Goal: Complete application form: Complete application form

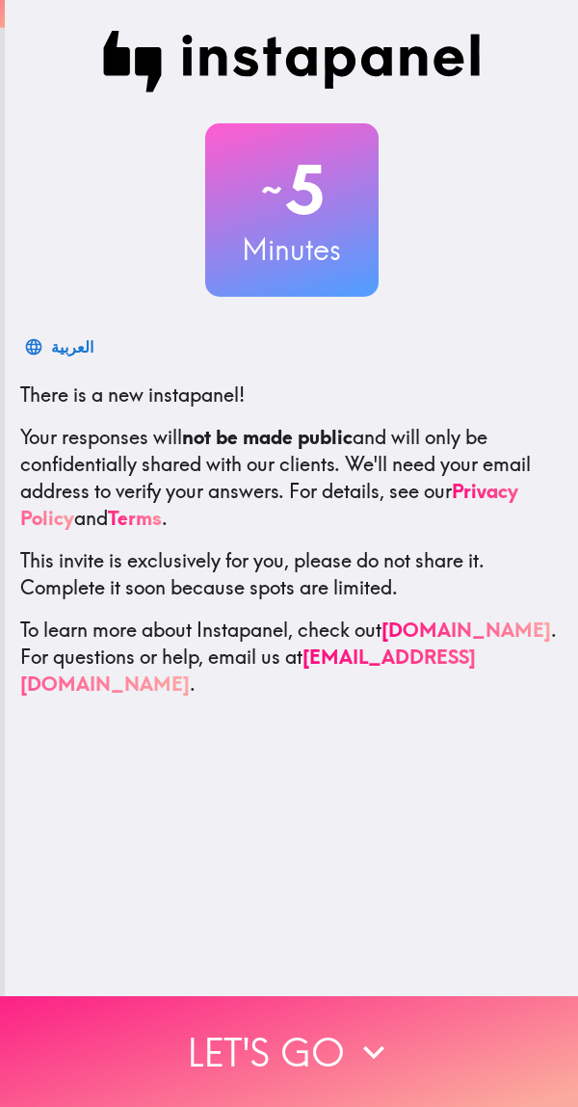
click at [425, 1021] on button "Let's go" at bounding box center [289, 1051] width 578 height 111
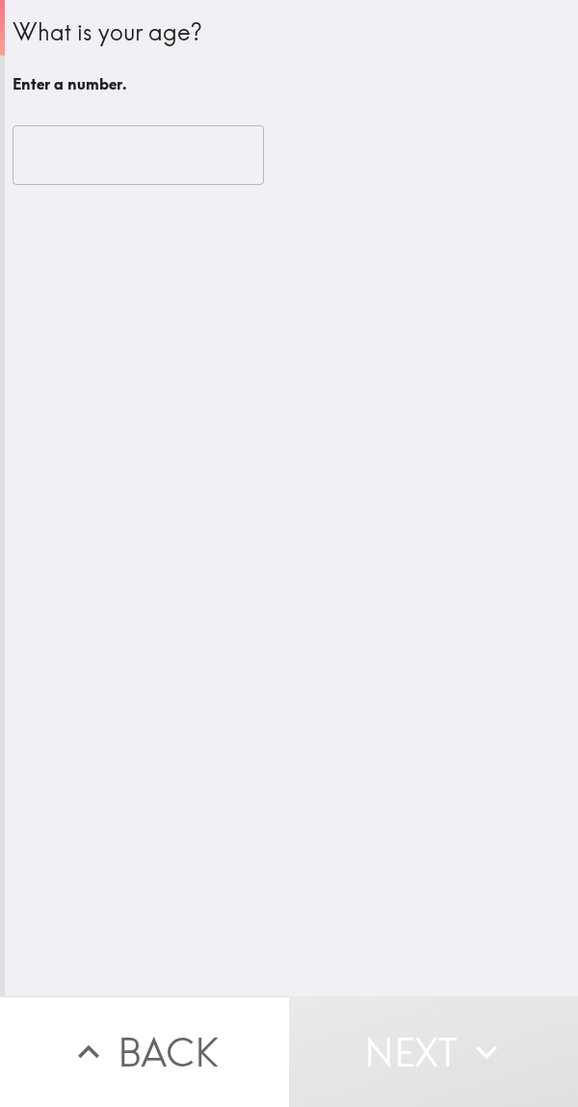
click at [34, 152] on input "number" at bounding box center [139, 155] width 252 height 60
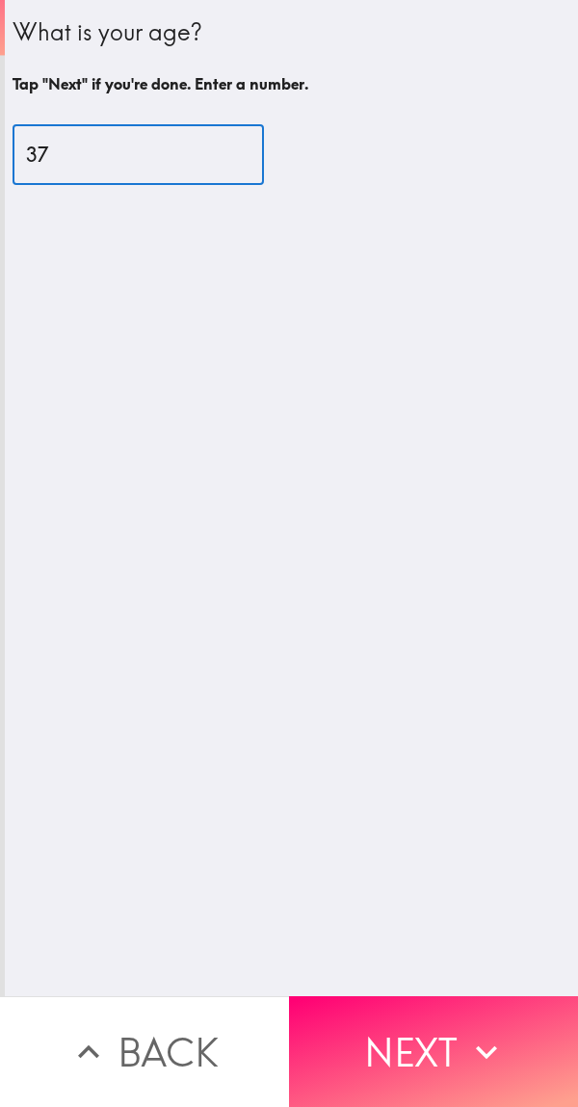
type input "37"
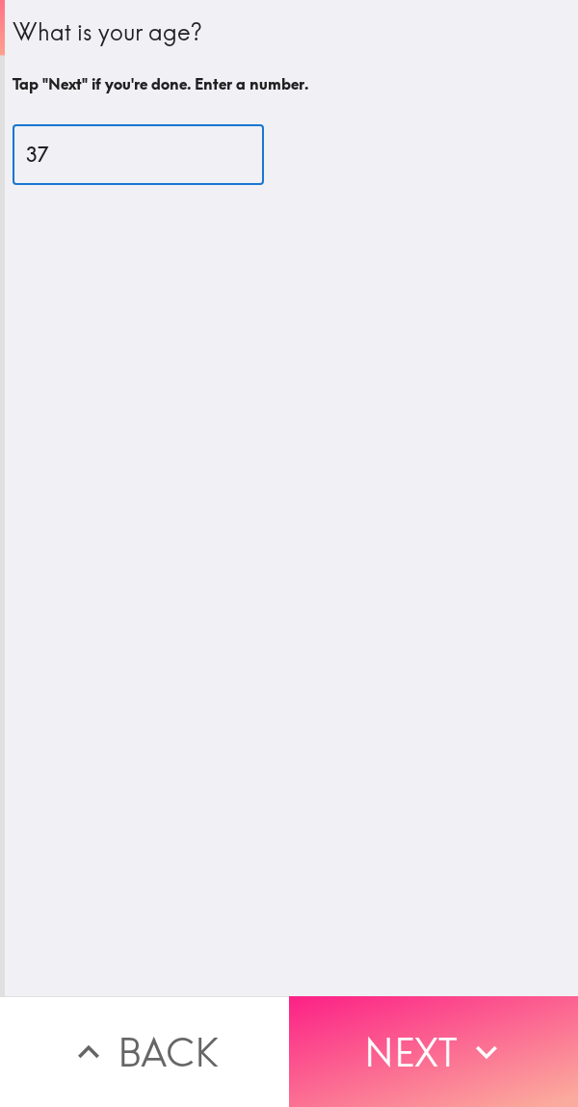
click at [466, 1015] on button "Next" at bounding box center [433, 1051] width 289 height 111
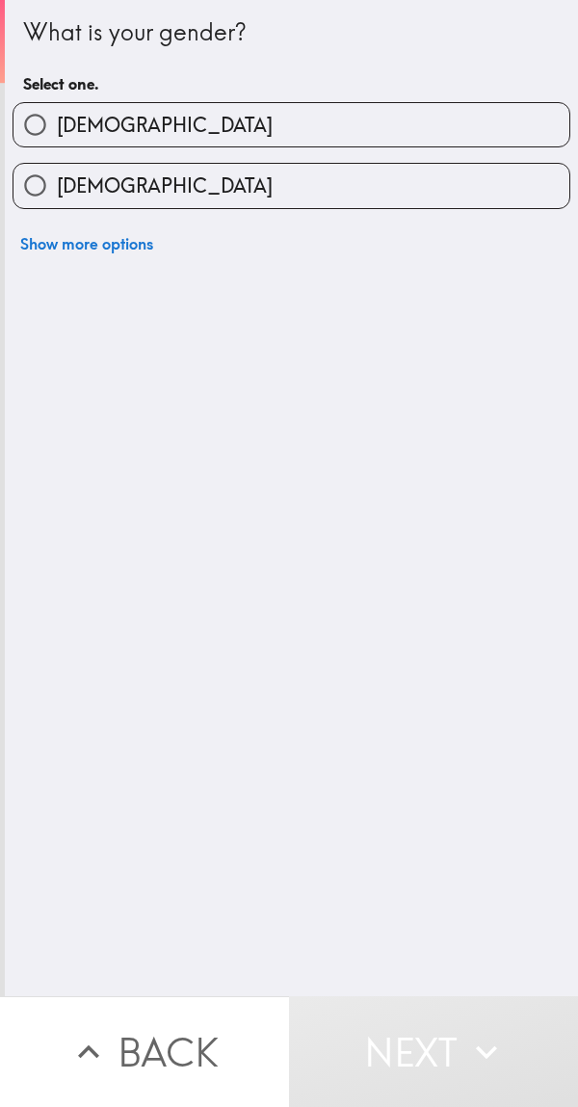
click at [506, 134] on label "[DEMOGRAPHIC_DATA]" at bounding box center [291, 124] width 556 height 43
click at [57, 134] on input "[DEMOGRAPHIC_DATA]" at bounding box center [34, 124] width 43 height 43
radio input "true"
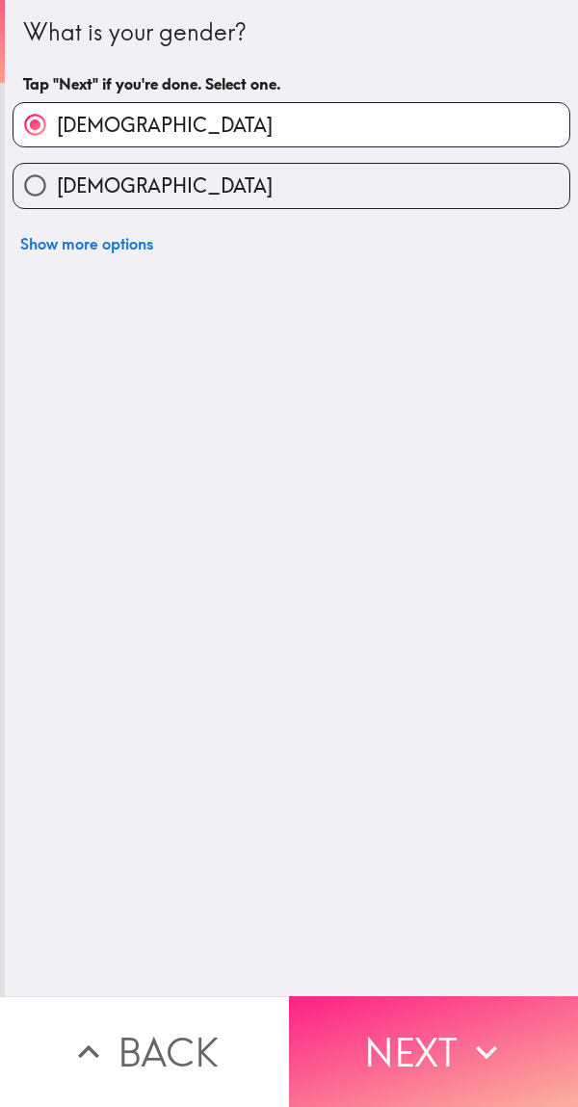
click at [491, 996] on button "Next" at bounding box center [433, 1051] width 289 height 111
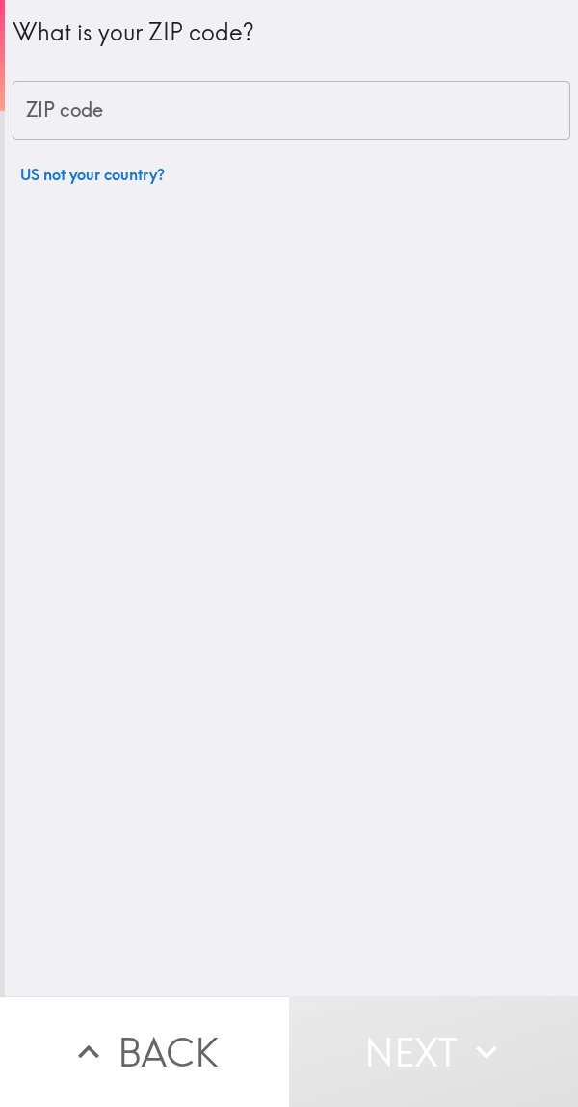
click at [530, 119] on input "ZIP code" at bounding box center [292, 111] width 558 height 60
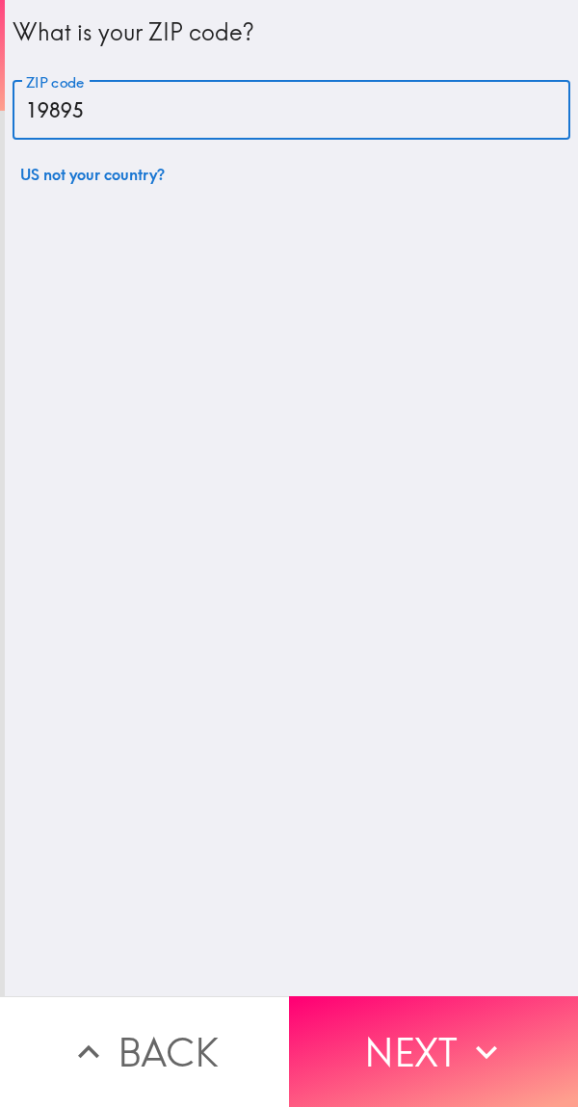
type input "19895"
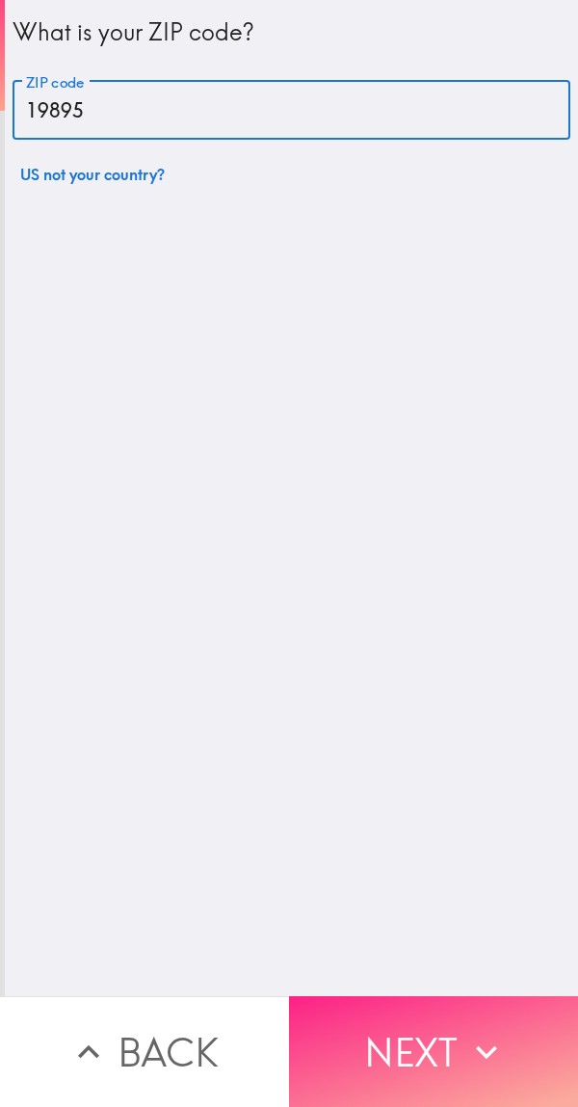
click at [476, 996] on button "Next" at bounding box center [433, 1051] width 289 height 111
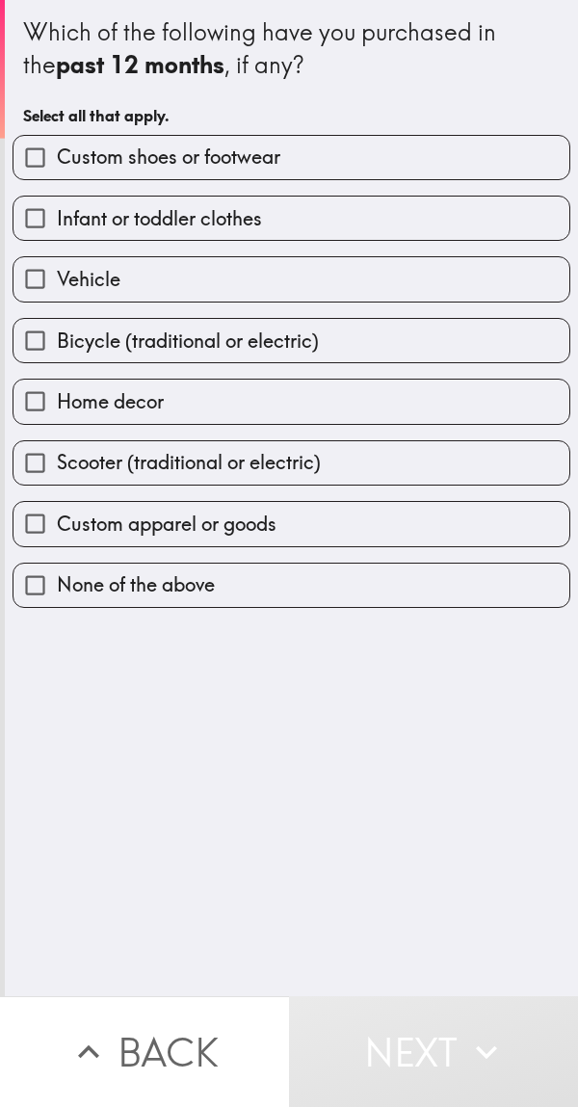
click at [481, 286] on label "Vehicle" at bounding box center [291, 278] width 556 height 43
click at [57, 286] on input "Vehicle" at bounding box center [34, 278] width 43 height 43
checkbox input "true"
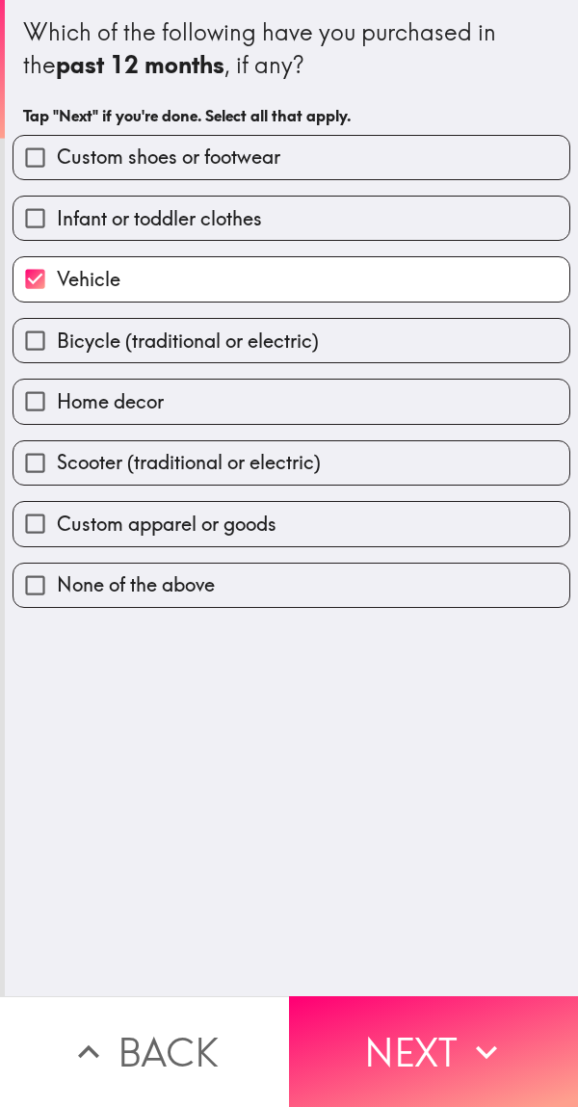
click at [496, 398] on label "Home decor" at bounding box center [291, 401] width 556 height 43
click at [57, 398] on input "Home decor" at bounding box center [34, 401] width 43 height 43
checkbox input "true"
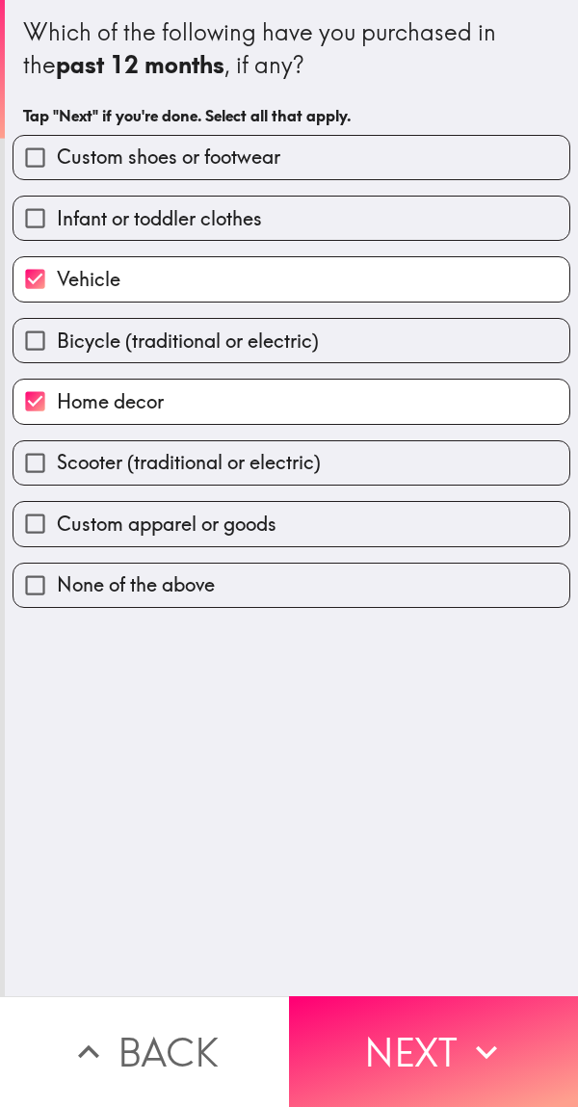
click at [457, 518] on label "Custom apparel or goods" at bounding box center [291, 523] width 556 height 43
click at [57, 518] on input "Custom apparel or goods" at bounding box center [34, 523] width 43 height 43
checkbox input "true"
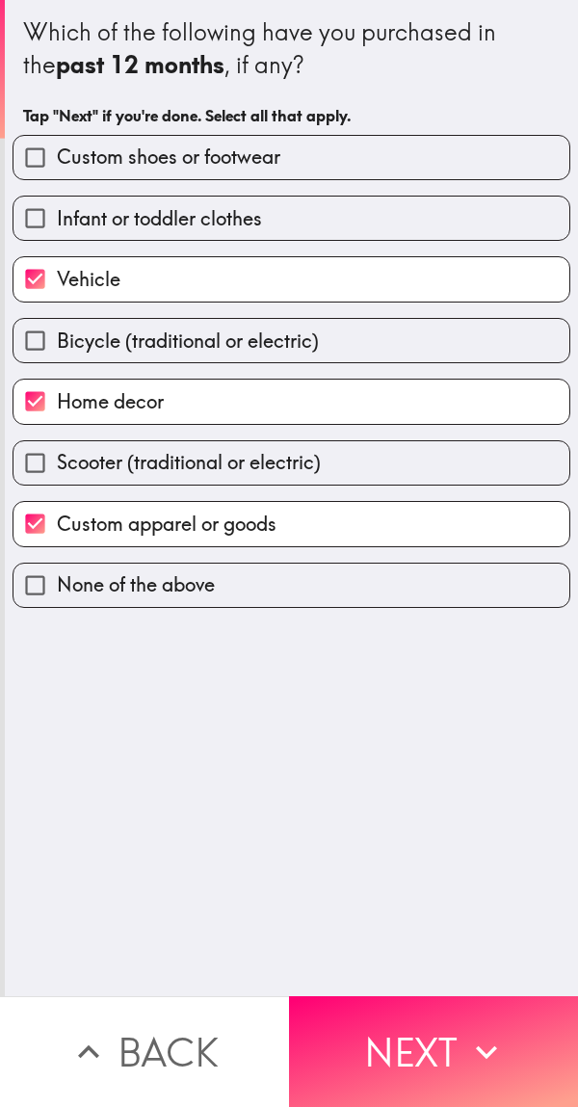
click at [414, 165] on label "Custom shoes or footwear" at bounding box center [291, 157] width 556 height 43
click at [57, 165] on input "Custom shoes or footwear" at bounding box center [34, 157] width 43 height 43
checkbox input "true"
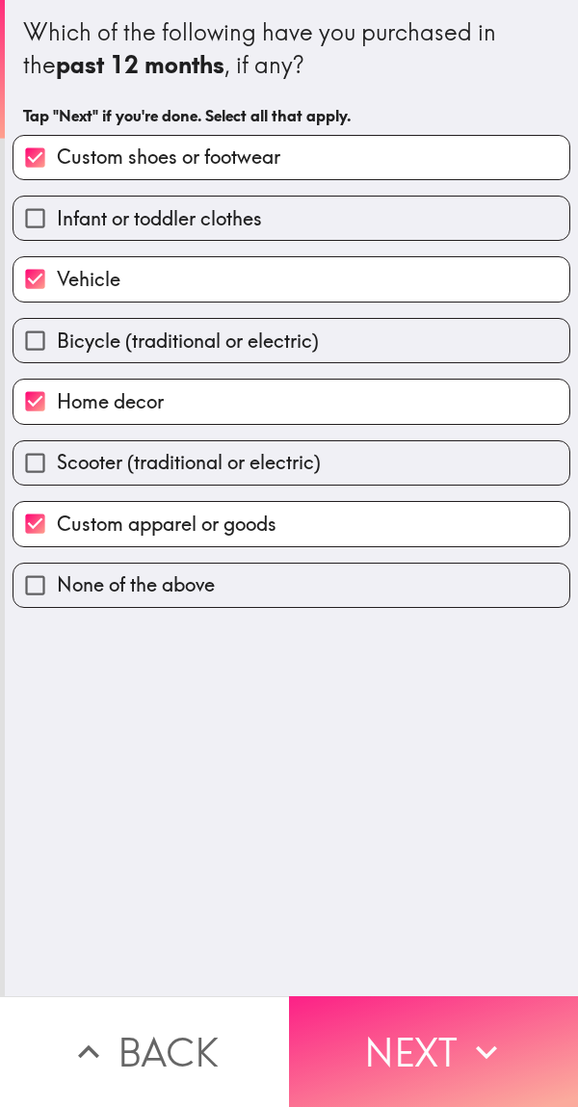
click at [475, 1032] on icon "button" at bounding box center [486, 1052] width 42 height 42
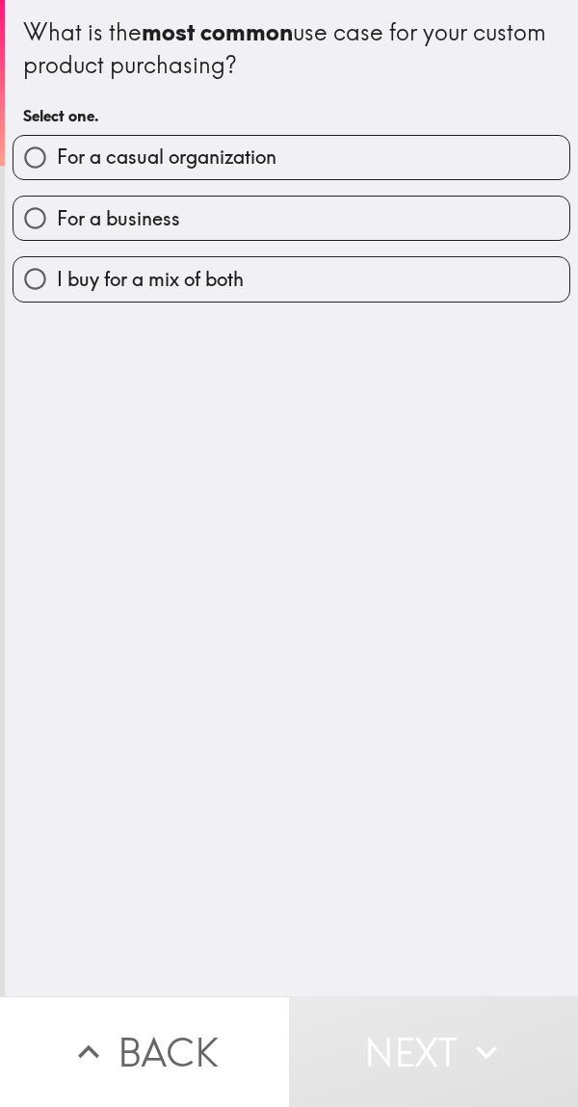
click at [476, 289] on label "I buy for a mix of both" at bounding box center [291, 278] width 556 height 43
click at [57, 289] on input "I buy for a mix of both" at bounding box center [34, 278] width 43 height 43
radio input "true"
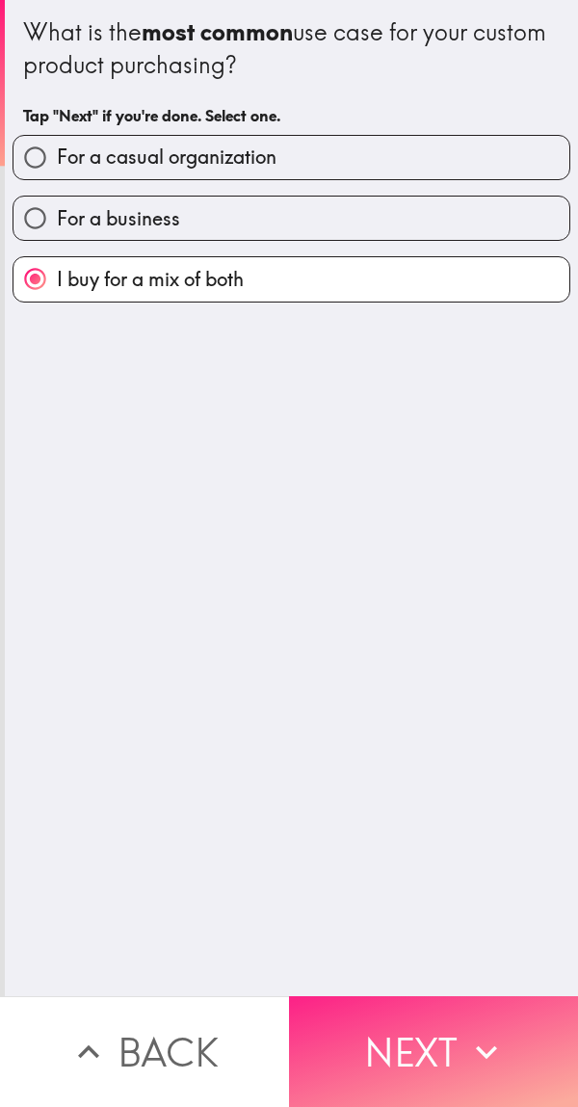
click at [468, 1011] on button "Next" at bounding box center [433, 1051] width 289 height 111
